Goal: Communication & Community: Ask a question

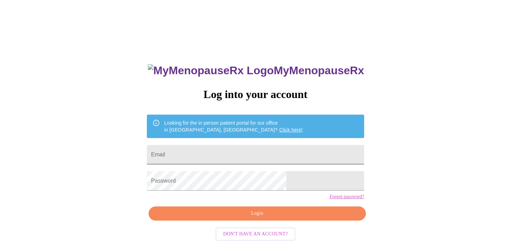
click at [266, 149] on input "Email" at bounding box center [255, 154] width 217 height 19
type input "[EMAIL_ADDRESS][DOMAIN_NAME]"
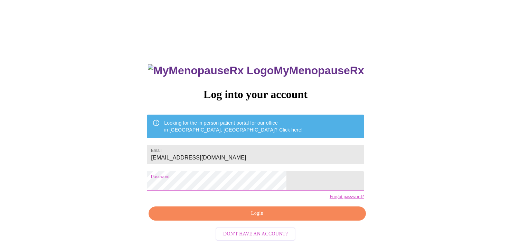
click at [257, 218] on span "Login" at bounding box center [256, 213] width 201 height 9
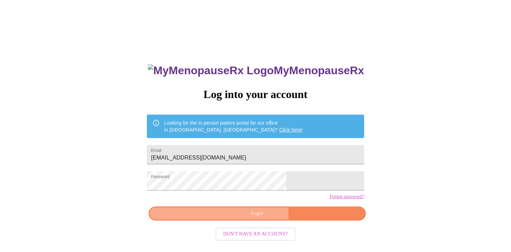
click at [232, 218] on span "Login" at bounding box center [256, 213] width 201 height 9
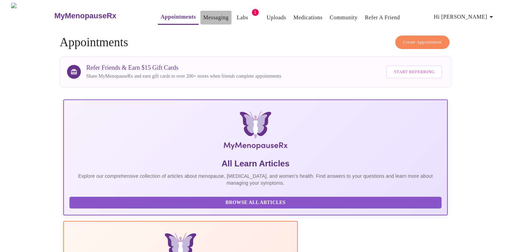
click at [203, 13] on link "Messaging" at bounding box center [215, 18] width 25 height 10
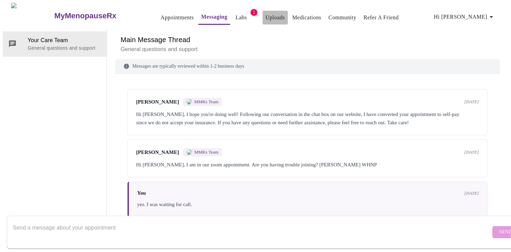
click at [265, 14] on link "Uploads" at bounding box center [275, 18] width 20 height 10
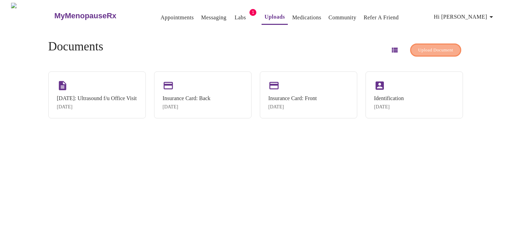
click at [418, 47] on span "Upload Document" at bounding box center [435, 50] width 35 height 8
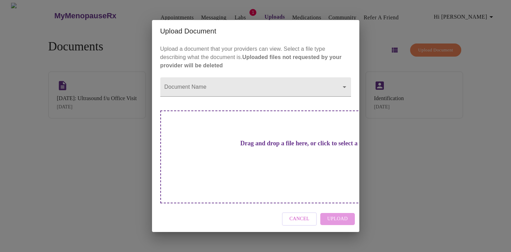
click at [303, 215] on span "Cancel" at bounding box center [299, 219] width 20 height 9
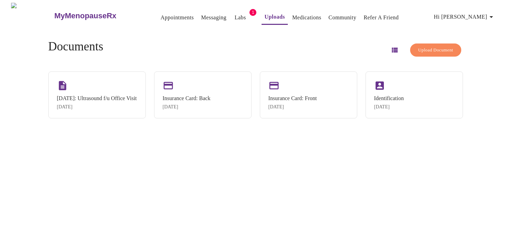
click at [419, 50] on span "Upload Document" at bounding box center [435, 50] width 35 height 8
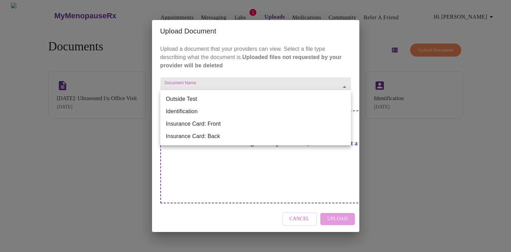
click at [322, 101] on body "MyMenopauseRx Appointments Messaging Labs 1 Uploads Medications Community Refer…" at bounding box center [255, 129] width 505 height 252
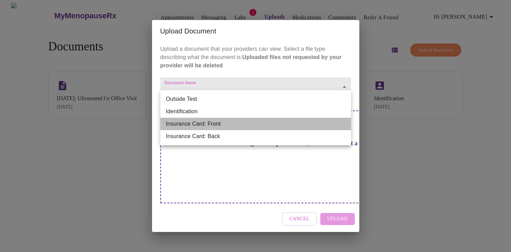
click at [303, 125] on li "Insurance Card: Front" at bounding box center [255, 124] width 191 height 12
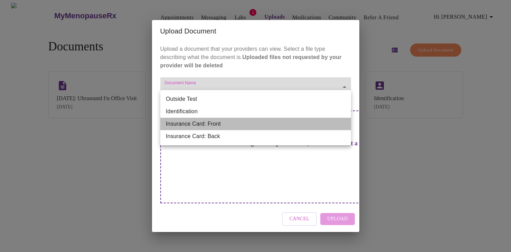
type input "Insurance Card: Front"
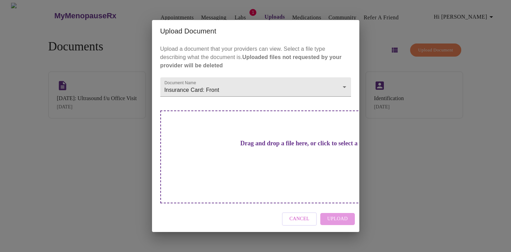
click at [334, 212] on div "Cancel Upload" at bounding box center [255, 219] width 207 height 26
click at [334, 208] on div "Cancel Upload" at bounding box center [255, 219] width 207 height 26
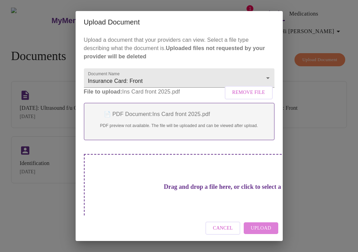
click at [266, 228] on span "Upload" at bounding box center [261, 228] width 20 height 9
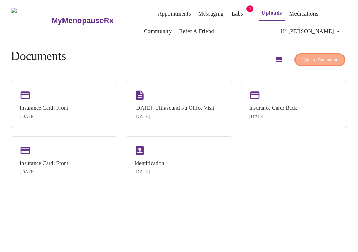
click at [316, 57] on span "Upload Document" at bounding box center [319, 60] width 35 height 8
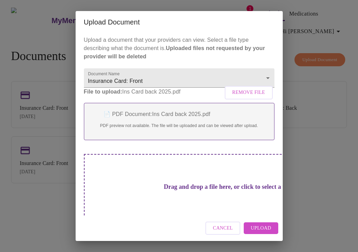
click at [259, 231] on span "Upload" at bounding box center [261, 228] width 20 height 9
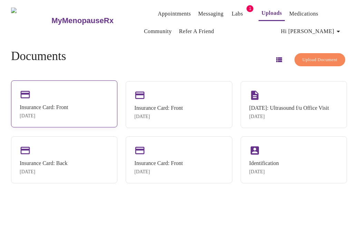
click at [74, 114] on div "Insurance Card: Front [DATE]" at bounding box center [64, 103] width 106 height 47
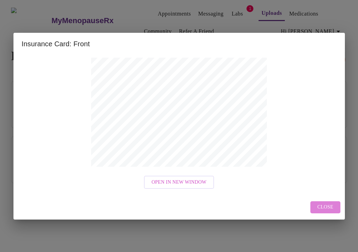
click at [323, 206] on span "Close" at bounding box center [325, 207] width 16 height 9
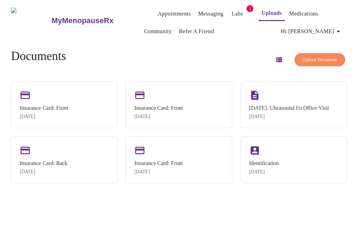
click at [315, 56] on span "Upload Document" at bounding box center [319, 60] width 35 height 8
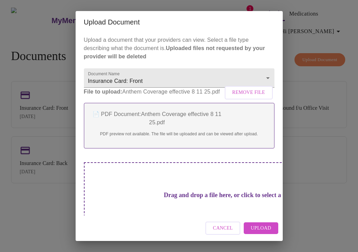
click at [259, 225] on span "Upload" at bounding box center [261, 228] width 20 height 9
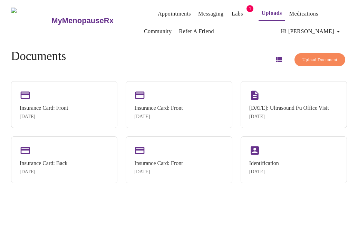
click at [319, 183] on div "Insurance Card: Front [DATE] Insurance Card: Front [DATE] [DATE]: Ultrasound f/…" at bounding box center [179, 132] width 336 height 102
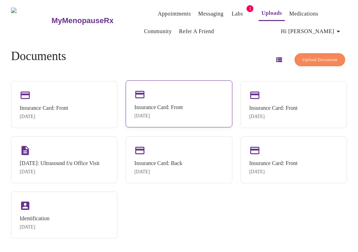
click at [168, 106] on div "Insurance Card: Front" at bounding box center [158, 107] width 48 height 6
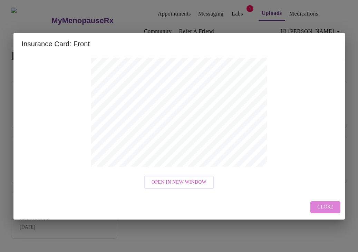
click at [318, 204] on span "Close" at bounding box center [325, 207] width 16 height 9
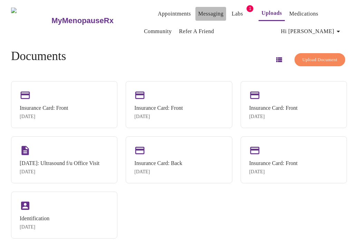
click at [201, 11] on link "Messaging" at bounding box center [210, 14] width 25 height 10
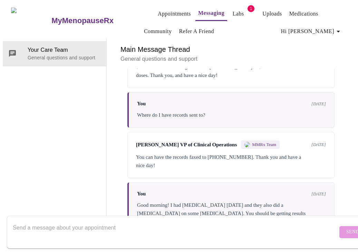
scroll to position [1734, 0]
click at [154, 221] on textarea "Send a message about your appointment" at bounding box center [175, 232] width 325 height 22
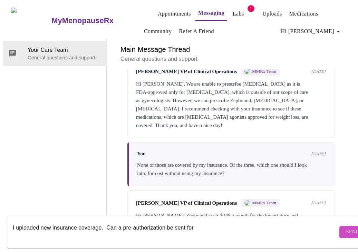
scroll to position [1516, 0]
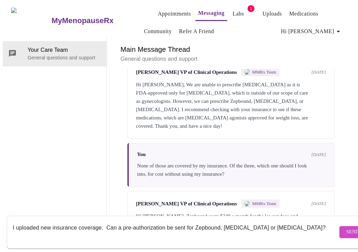
type textarea "I uploaded new insurance coverage. Can a pre-authorization be sent for Zepbound…"
click at [346, 228] on span "Send" at bounding box center [352, 232] width 13 height 9
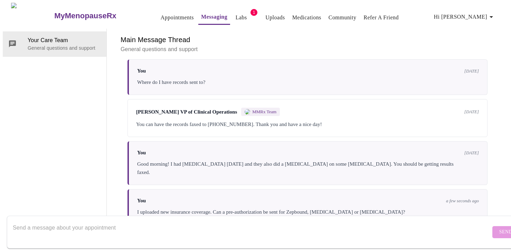
scroll to position [1446, 0]
click at [235, 16] on link "Labs" at bounding box center [240, 18] width 11 height 10
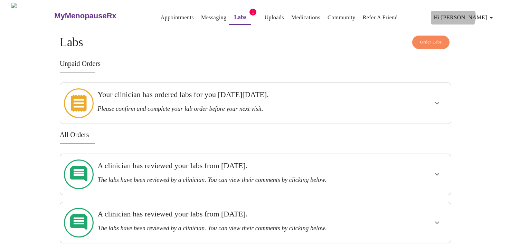
click at [482, 13] on span "Hi [PERSON_NAME]" at bounding box center [464, 18] width 61 height 10
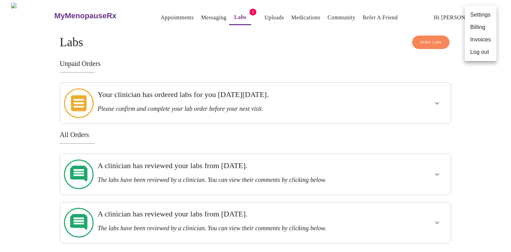
click at [474, 52] on li "Log out" at bounding box center [480, 52] width 32 height 12
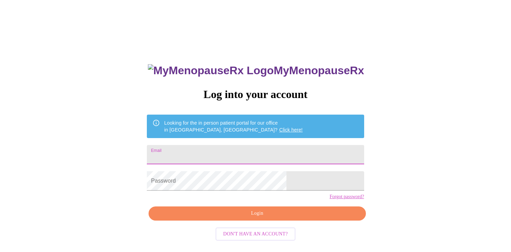
click at [298, 155] on input "Email" at bounding box center [255, 154] width 217 height 19
type input "[EMAIL_ADDRESS][DOMAIN_NAME]"
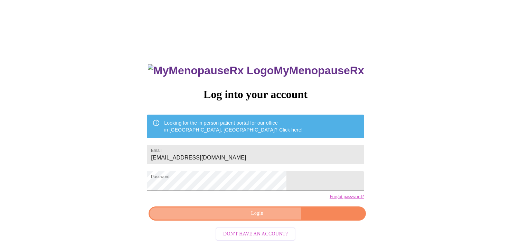
click at [263, 218] on span "Login" at bounding box center [256, 213] width 201 height 9
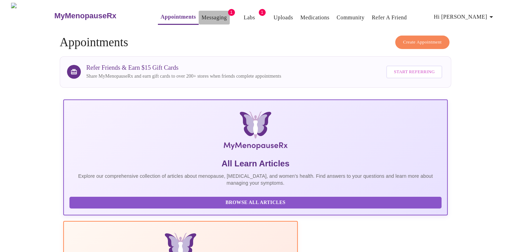
click at [204, 17] on link "Messaging" at bounding box center [213, 18] width 25 height 10
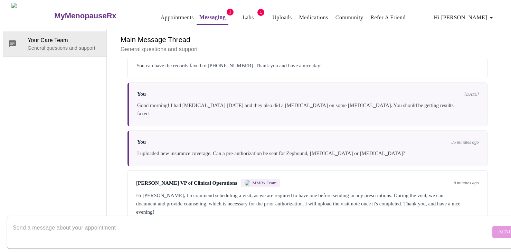
scroll to position [1537, 0]
click at [206, 223] on textarea "Send a message about your appointment" at bounding box center [251, 232] width 477 height 22
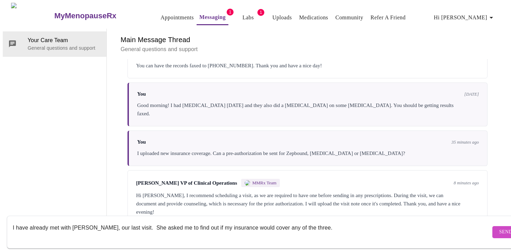
type textarea "I have already met with [PERSON_NAME], our last visit. She asked me to find out…"
click at [499, 228] on span "Send" at bounding box center [505, 232] width 13 height 9
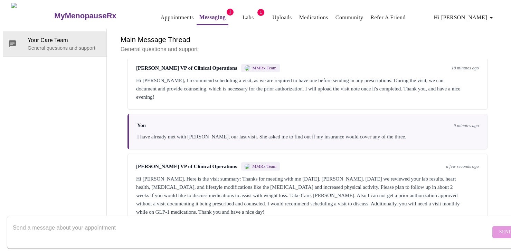
scroll to position [1655, 0]
click at [204, 221] on textarea "Send a message about your appointment" at bounding box center [251, 232] width 477 height 22
type textarea "Thank you, I will schedule another appointment."
click at [499, 228] on span "Send" at bounding box center [505, 232] width 13 height 9
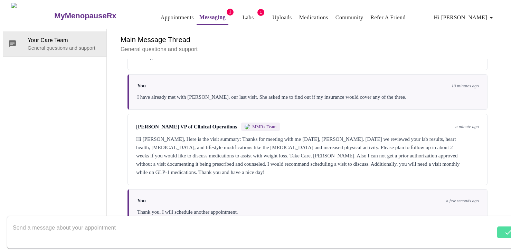
scroll to position [1697, 0]
